Goal: Information Seeking & Learning: Find specific fact

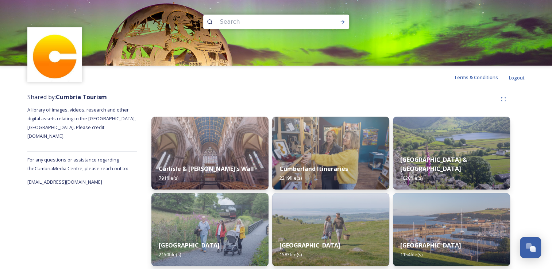
click at [262, 27] on input at bounding box center [266, 22] width 100 height 16
type input "business"
click at [342, 25] on div "Run Search" at bounding box center [342, 21] width 13 height 13
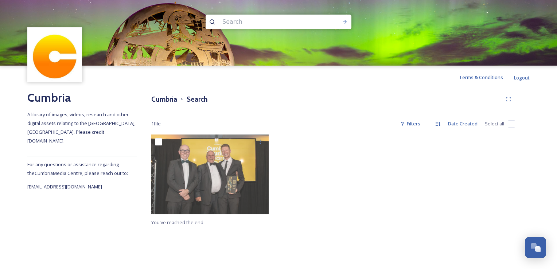
click at [257, 24] on input at bounding box center [269, 22] width 100 height 16
type input "farmer"
click at [344, 21] on icon at bounding box center [345, 22] width 6 height 6
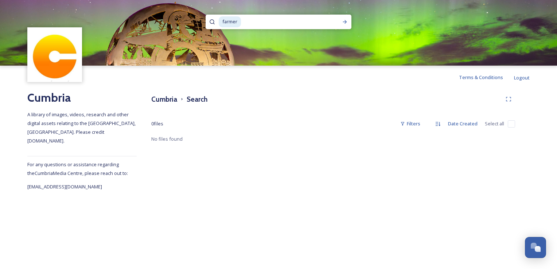
click at [270, 26] on input at bounding box center [286, 22] width 89 height 16
click at [343, 23] on icon at bounding box center [345, 22] width 6 height 6
click at [255, 23] on input "farmer" at bounding box center [269, 22] width 100 height 16
click at [344, 26] on div "Run Search" at bounding box center [345, 21] width 13 height 13
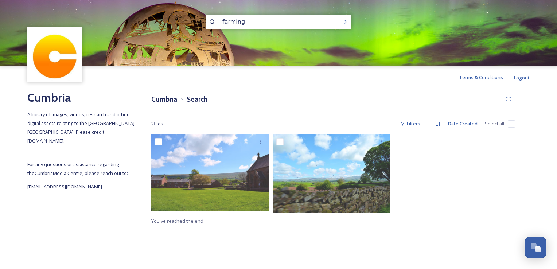
drag, startPoint x: 253, startPoint y: 21, endPoint x: 217, endPoint y: 20, distance: 36.5
click at [217, 20] on div "farming" at bounding box center [279, 22] width 146 height 15
type input "agriculture"
click at [344, 24] on icon at bounding box center [345, 22] width 6 height 6
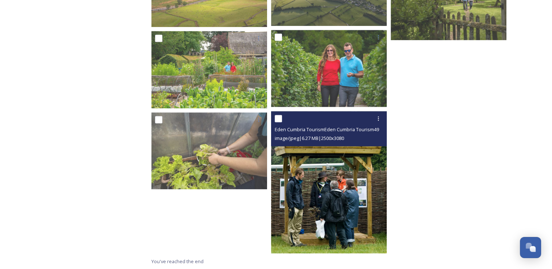
scroll to position [868, 0]
